Goal: Task Accomplishment & Management: Complete application form

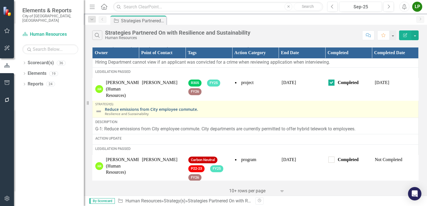
scroll to position [56, 0]
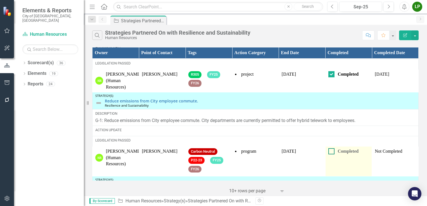
click at [329, 151] on input "Completed" at bounding box center [331, 150] width 4 height 4
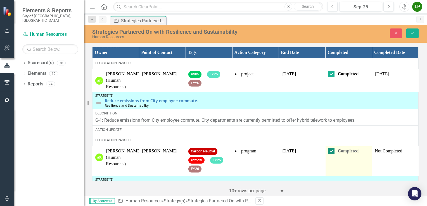
click at [329, 151] on input "Completed" at bounding box center [331, 150] width 4 height 4
click at [329, 153] on div at bounding box center [332, 151] width 6 height 6
click at [329, 152] on input "Completed" at bounding box center [331, 150] width 4 height 4
checkbox input "true"
click at [347, 167] on td "Completed" at bounding box center [348, 162] width 47 height 30
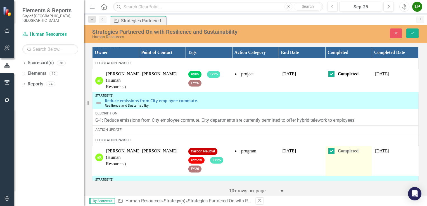
click at [347, 167] on td "Completed" at bounding box center [348, 162] width 47 height 30
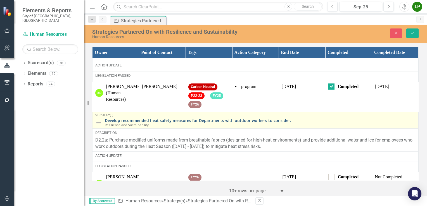
scroll to position [112, 0]
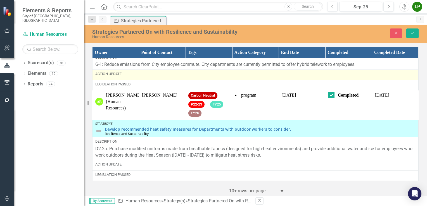
click at [121, 76] on div "Action Update" at bounding box center [255, 74] width 320 height 5
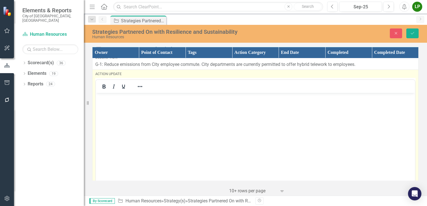
click at [128, 91] on div at bounding box center [114, 86] width 36 height 11
click at [117, 106] on body "Rich Text Area. Press ALT-0 for help." at bounding box center [255, 135] width 319 height 84
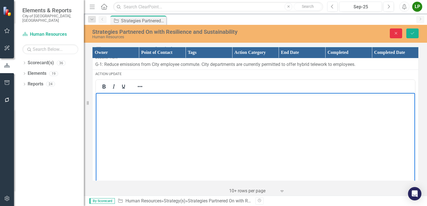
click at [397, 32] on icon "Close" at bounding box center [396, 33] width 5 height 4
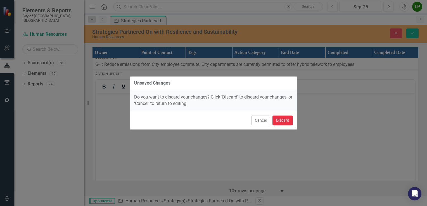
drag, startPoint x: 180, startPoint y: 29, endPoint x: 276, endPoint y: 122, distance: 133.3
click at [276, 122] on button "Discard" at bounding box center [283, 121] width 20 height 10
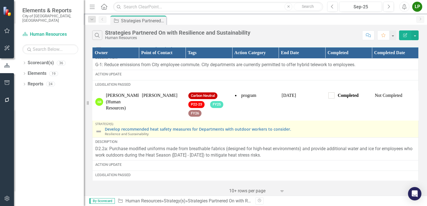
scroll to position [56, 0]
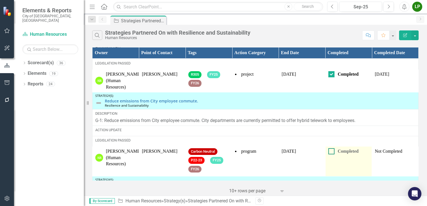
click at [329, 150] on input "Completed" at bounding box center [331, 150] width 4 height 4
checkbox input "true"
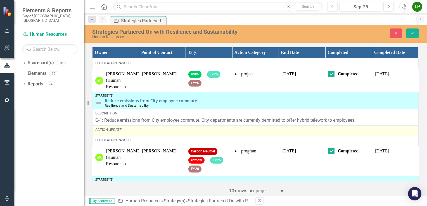
click at [112, 129] on div "Action Update" at bounding box center [255, 130] width 320 height 5
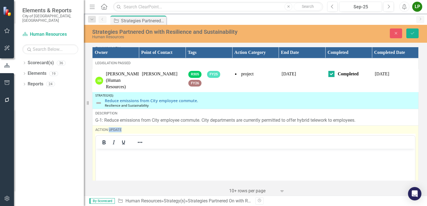
scroll to position [0, 0]
drag, startPoint x: 208, startPoint y: 278, endPoint x: 119, endPoint y: 158, distance: 149.5
click at [119, 158] on body "Rich Text Area. Press ALT-0 for help." at bounding box center [255, 191] width 319 height 84
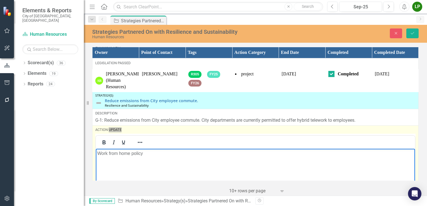
click at [98, 152] on p "Work from home policy" at bounding box center [255, 153] width 317 height 7
click at [148, 153] on p "Implemented Work from home policy" at bounding box center [255, 153] width 317 height 7
click at [162, 153] on p "Implemented Work from Home policy" at bounding box center [255, 153] width 317 height 7
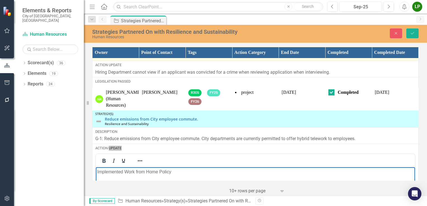
scroll to position [28, 0]
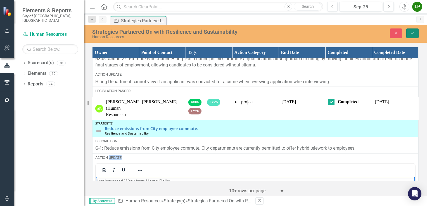
click at [411, 33] on icon "Save" at bounding box center [412, 33] width 5 height 4
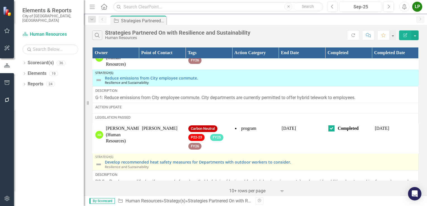
scroll to position [84, 0]
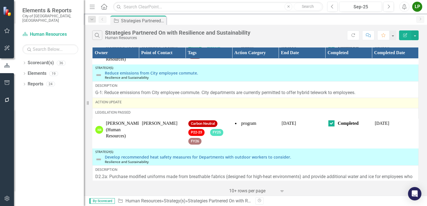
click at [145, 105] on div "Action Update" at bounding box center [255, 103] width 320 height 7
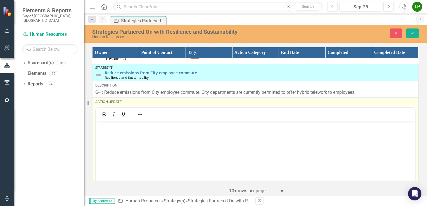
scroll to position [0, 0]
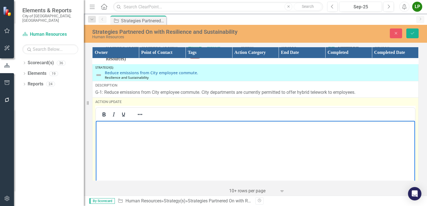
click at [129, 140] on body "Rich Text Area. Press ALT-0 for help." at bounding box center [255, 163] width 319 height 84
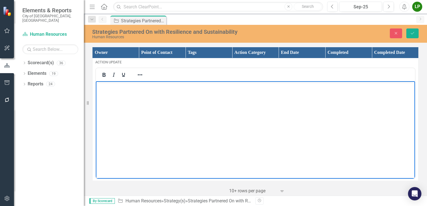
scroll to position [112, 0]
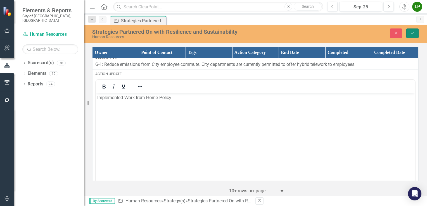
click at [411, 32] on icon "Save" at bounding box center [412, 33] width 5 height 4
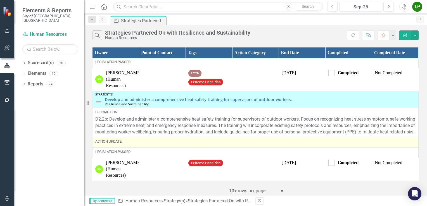
scroll to position [235, 0]
click at [143, 145] on div "Action Update" at bounding box center [255, 142] width 320 height 7
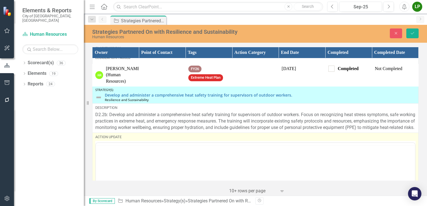
scroll to position [0, 0]
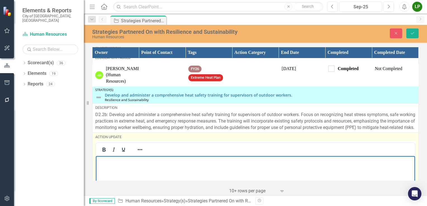
click at [112, 167] on body "Rich Text Area. Press ALT-0 for help." at bounding box center [255, 198] width 319 height 84
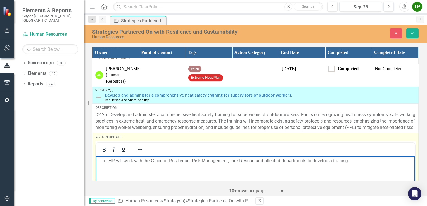
click at [107, 160] on ul "HR will work with the Office of Resilience, Risk Management, Fire Rescue and af…" at bounding box center [255, 161] width 317 height 7
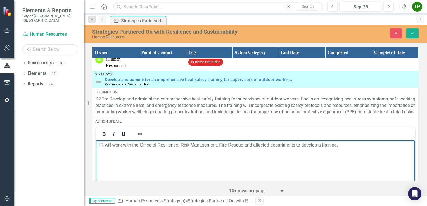
scroll to position [263, 0]
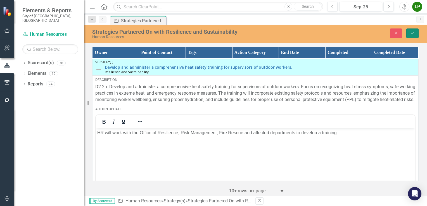
click at [411, 32] on icon "Save" at bounding box center [412, 33] width 5 height 4
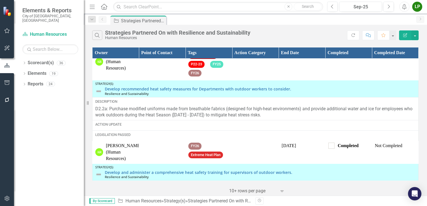
scroll to position [168, 0]
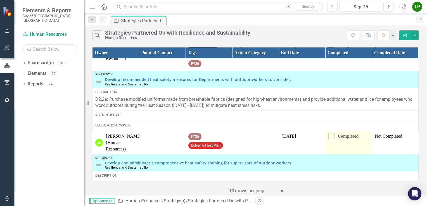
click at [338, 144] on td "Completed" at bounding box center [348, 143] width 47 height 23
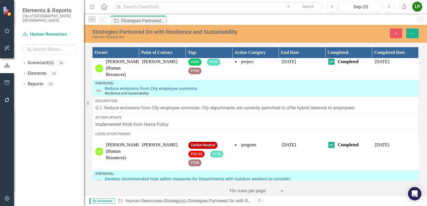
scroll to position [56, 0]
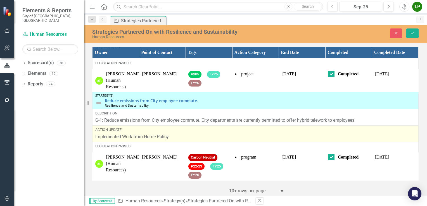
click at [161, 136] on p "Implemented Work from Home Policy" at bounding box center [255, 137] width 320 height 6
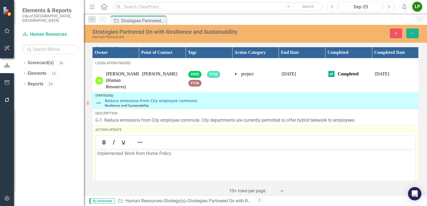
scroll to position [0, 0]
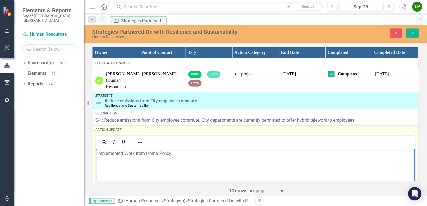
drag, startPoint x: 257, startPoint y: 285, endPoint x: 77, endPoint y: 153, distance: 223.2
click at [96, 153] on html "Implemented Work from Home Policy" at bounding box center [255, 191] width 319 height 84
click at [126, 153] on p "Implemented Work from Home Policy" at bounding box center [255, 153] width 317 height 7
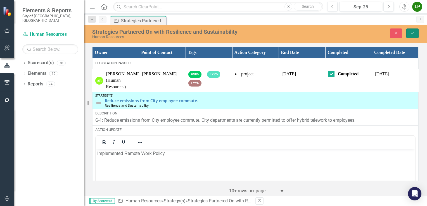
click at [414, 34] on icon "Save" at bounding box center [412, 33] width 5 height 4
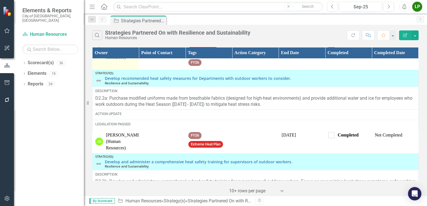
scroll to position [196, 0]
